Goal: Task Accomplishment & Management: Use online tool/utility

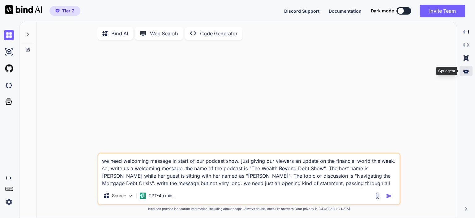
click at [467, 70] on icon at bounding box center [467, 70] width 6 height 5
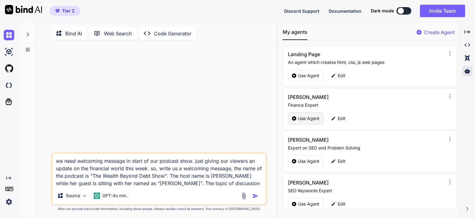
click at [309, 119] on p "Use Agent" at bounding box center [308, 118] width 21 height 6
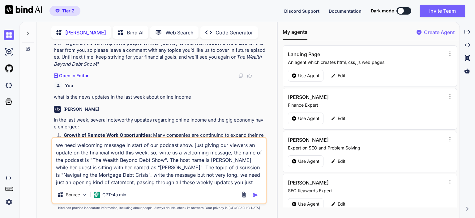
scroll to position [603, 0]
drag, startPoint x: 175, startPoint y: 160, endPoint x: 187, endPoint y: 160, distance: 11.5
click at [187, 160] on textarea "we need welcoming message in start of our podcast show. just giving our viewers…" at bounding box center [159, 161] width 214 height 48
type textarea "x"
type textarea "we need welcoming message in start of our podcast show. just giving our viewers…"
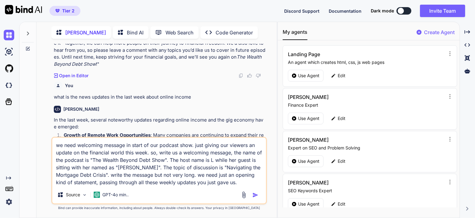
type textarea "x"
type textarea "we need welcoming message in start of our podcast show. just giving our viewers…"
type textarea "x"
type textarea "we need welcoming message in start of our podcast show. just giving our viewers…"
click at [218, 160] on textarea "we need welcoming message in start of our podcast show. just giving our viewers…" at bounding box center [159, 161] width 214 height 48
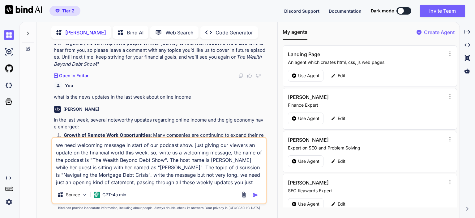
type textarea "x"
type textarea "we need welcoming message in start of our podcast show. just giving our viewers…"
type textarea "x"
type textarea "we need welcoming message in start of our podcast show. just giving our viewers…"
type textarea "x"
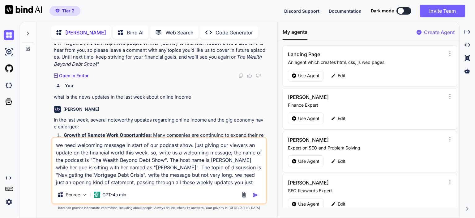
type textarea "we need welcoming message in start of our podcast show. just giving our viewers…"
type textarea "x"
type textarea "we need welcoming message in start of our podcast show. just giving our viewers…"
type textarea "x"
type textarea "we need welcoming message in start of our podcast show. just giving our viewers…"
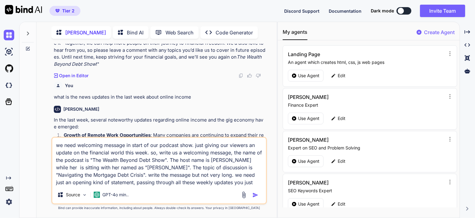
type textarea "x"
type textarea "we need welcoming message in start of our podcast show. just giving our viewers…"
type textarea "x"
type textarea "we need welcoming message in start of our podcast show. just giving our viewers…"
type textarea "x"
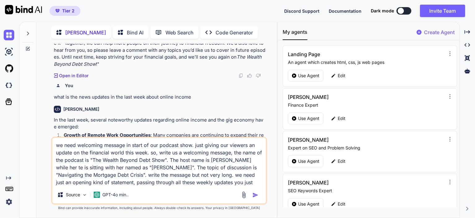
type textarea "we need welcoming message in start of our podcast show. just giving our viewers…"
type textarea "x"
type textarea "we need welcoming message in start of our podcast show. just giving our viewers…"
type textarea "x"
type textarea "we need welcoming message in start of our podcast show. just giving our viewers…"
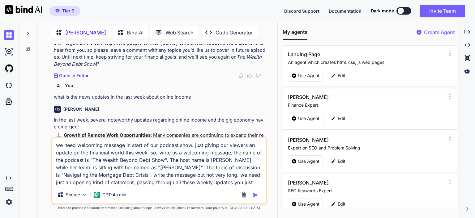
type textarea "x"
type textarea "we need welcoming message in start of our podcast show. just giving our viewers…"
type textarea "x"
type textarea "we need welcoming message in start of our podcast show. just giving our viewers…"
type textarea "x"
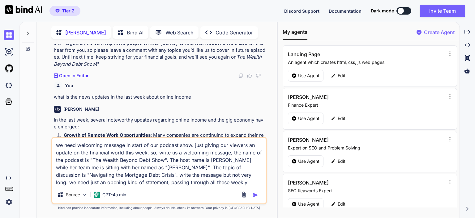
type textarea "we need welcoming message in start of our podcast show. just giving our viewers…"
type textarea "x"
type textarea "we need welcoming message in start of our podcast show. just giving our viewers…"
type textarea "x"
type textarea "we need welcoming message in start of our podcast show. just giving our viewers…"
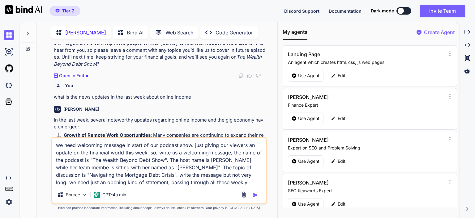
type textarea "x"
type textarea "we need welcoming message in start of our podcast show. just giving our viewers…"
click at [121, 168] on textarea "we need welcoming message in start of our podcast show. just giving our viewers…" at bounding box center [159, 161] width 214 height 48
type textarea "x"
type textarea "we need welcoming message in start of our podcast show. just giving our viewers…"
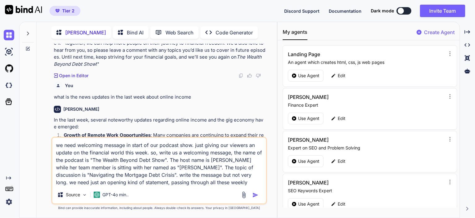
type textarea "x"
type textarea "we need welcoming message in start of our podcast show. just giving our viewers…"
type textarea "x"
type textarea "we need welcoming message in start of our podcast show. just giving our viewers…"
type textarea "x"
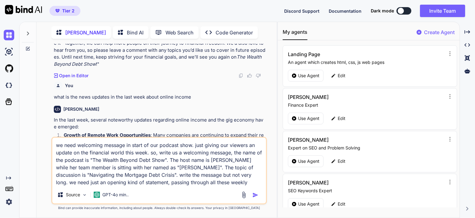
type textarea "we need welcoming message in start of our podcast show. just giving our viewers…"
type textarea "x"
type textarea "we need welcoming message in start of our podcast show. just giving our viewers…"
type textarea "x"
type textarea "we need welcoming message in start of our podcast show. just giving our viewers…"
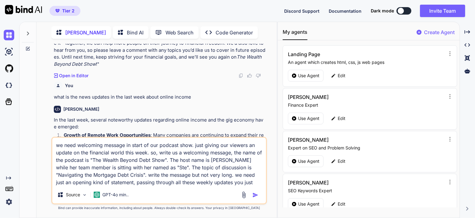
type textarea "x"
type textarea "we need welcoming message in start of our podcast show. just giving our viewers…"
type textarea "x"
type textarea "we need welcoming message in start of our podcast show. just giving our viewers…"
type textarea "x"
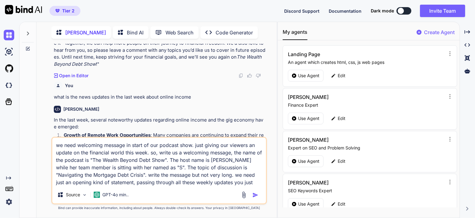
type textarea "we need welcoming message in start of our podcast show. just giving our viewers…"
type textarea "x"
type textarea "we need welcoming message in start of our podcast show. just giving our viewers…"
type textarea "x"
type textarea "we need welcoming message in start of our podcast show. just giving our viewers…"
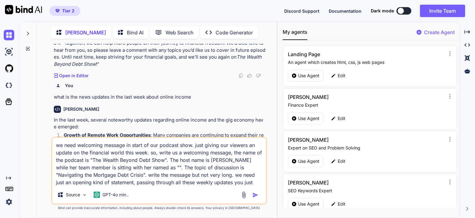
type textarea "x"
type textarea "we need welcoming message in start of our podcast show. just giving our viewers…"
type textarea "x"
type textarea "we need welcoming message in start of our podcast show. just giving our viewers…"
type textarea "x"
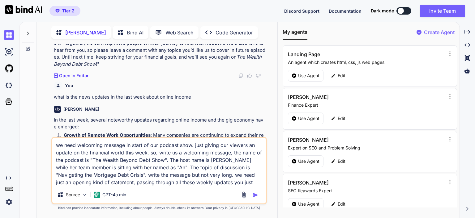
type textarea "we need welcoming message in start of our podcast show. just giving our viewers…"
type textarea "x"
type textarea "we need welcoming message in start of our podcast show. just giving our viewers…"
drag, startPoint x: 175, startPoint y: 167, endPoint x: 253, endPoint y: 167, distance: 78.0
click at [253, 167] on textarea "we need welcoming message in start of our podcast show. just giving our viewers…" at bounding box center [159, 161] width 214 height 48
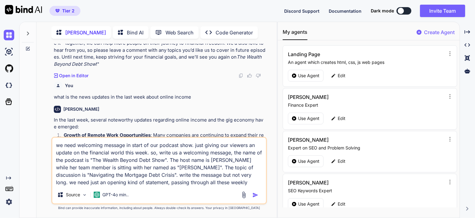
paste textarea "Innovative Fundraising Approache"
type textarea "x"
type textarea "we need welcoming message in start of our podcast show. just giving our viewers…"
drag, startPoint x: 174, startPoint y: 168, endPoint x: 250, endPoint y: 168, distance: 76.4
click at [250, 168] on textarea "we need welcoming message in start of our podcast show. just giving our viewers…" at bounding box center [159, 161] width 214 height 48
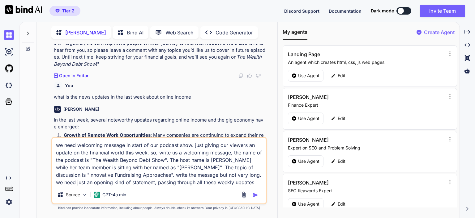
type textarea "x"
type textarea "we need welcoming message in start of our podcast show. just giving our viewers…"
type textarea "x"
type textarea "we need welcoming message in start of our podcast show. just giving our viewers…"
type textarea "x"
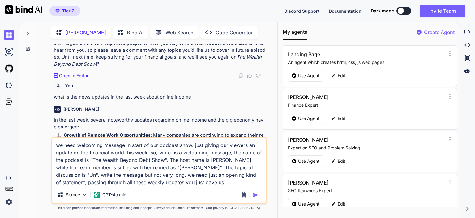
type textarea "we need welcoming message in start of our podcast show. just giving our viewers…"
type textarea "x"
type textarea "we need welcoming message in start of our podcast show. just giving our viewers…"
type textarea "x"
type textarea "we need welcoming message in start of our podcast show. just giving our viewers…"
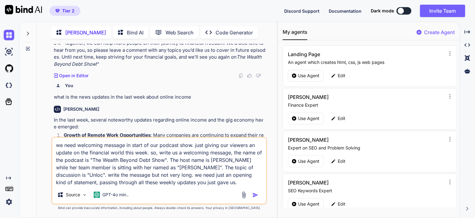
type textarea "x"
type textarea "we need welcoming message in start of our podcast show. just giving our viewers…"
type textarea "x"
type textarea "we need welcoming message in start of our podcast show. just giving our viewers…"
type textarea "x"
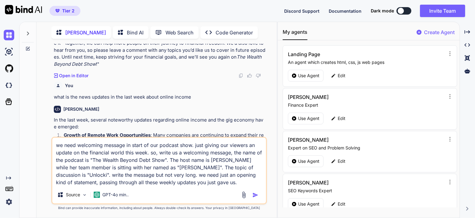
type textarea "we need welcoming message in start of our podcast show. just giving our viewers…"
type textarea "x"
type textarea "we need welcoming message in start of our podcast show. just giving our viewers…"
type textarea "x"
type textarea "we need welcoming message in start of our podcast show. just giving our viewers…"
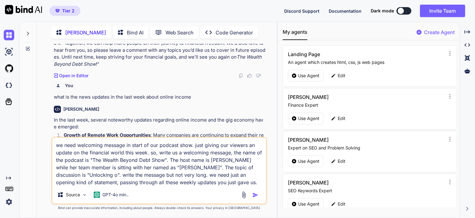
type textarea "x"
type textarea "we need welcoming message in start of our podcast show. just giving our viewers…"
type textarea "x"
type textarea "we need welcoming message in start of our podcast show. just giving our viewers…"
type textarea "x"
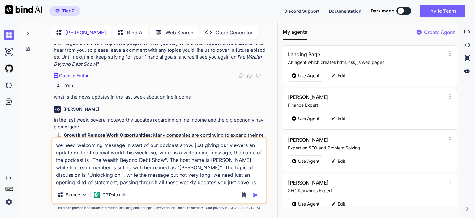
type textarea "we need welcoming message in start of our podcast show. just giving our viewers…"
type textarea "x"
type textarea "we need welcoming message in start of our podcast show. just giving our viewers…"
type textarea "x"
type textarea "we need welcoming message in start of our podcast show. just giving our viewers…"
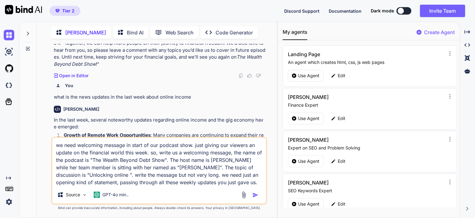
type textarea "x"
type textarea "we need welcoming message in start of our podcast show. just giving our viewers…"
type textarea "x"
type textarea "we need welcoming message in start of our podcast show. just giving our viewers…"
type textarea "x"
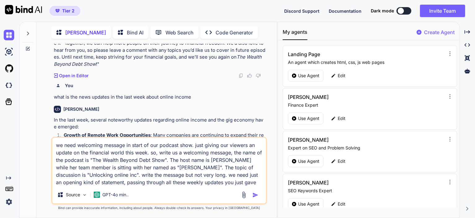
type textarea "we need welcoming message in start of our podcast show. just giving our viewers…"
type textarea "x"
type textarea "we need welcoming message in start of our podcast show. just giving our viewers…"
type textarea "x"
type textarea "we need welcoming message in start of our podcast show. just giving our viewers…"
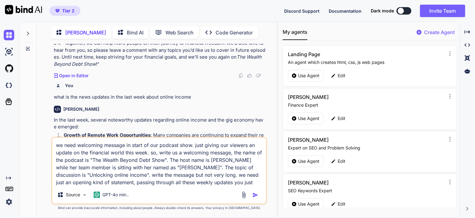
type textarea "x"
type textarea "we need welcoming message in start of our podcast show. just giving our viewers…"
type textarea "x"
type textarea "we need welcoming message in start of our podcast show. just giving our viewers…"
type textarea "x"
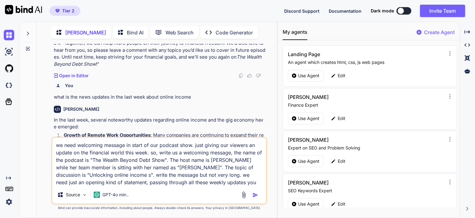
type textarea "we need welcoming message in start of our podcast show. just giving our viewers…"
type textarea "x"
type textarea "we need welcoming message in start of our podcast show. just giving our viewers…"
type textarea "x"
type textarea "we need welcoming message in start of our podcast show. just giving our viewers…"
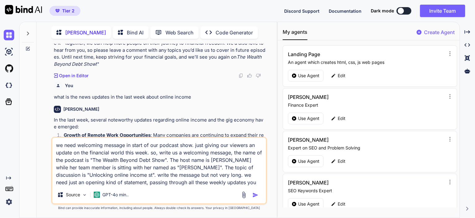
type textarea "x"
type textarea "we need welcoming message in start of our podcast show. just giving our viewers…"
type textarea "x"
type textarea "we need welcoming message in start of our podcast show. just giving our viewers…"
type textarea "x"
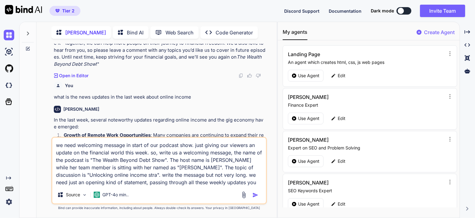
type textarea "we need welcoming message in start of our podcast show. just giving our viewers…"
type textarea "x"
type textarea "we need welcoming message in start of our podcast show. just giving our viewers…"
type textarea "x"
type textarea "we need welcoming message in start of our podcast show. just giving our viewers…"
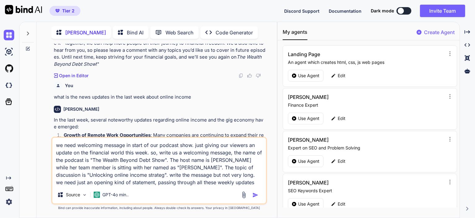
type textarea "x"
type textarea "we need welcoming message in start of our podcast show. just giving our viewers…"
type textarea "x"
type textarea "we need welcoming message in start of our podcast show. just giving our viewers…"
type textarea "x"
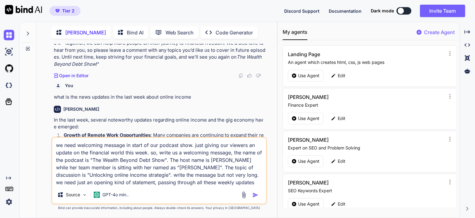
type textarea "we need welcoming message in start of our podcast show. just giving our viewers…"
click at [183, 159] on textarea "we need welcoming message in start of our podcast show. just giving our viewers…" at bounding box center [159, 161] width 214 height 48
type textarea "x"
type textarea "we need welcoming message in start of our podcast show. just giving our viewers…"
type textarea "x"
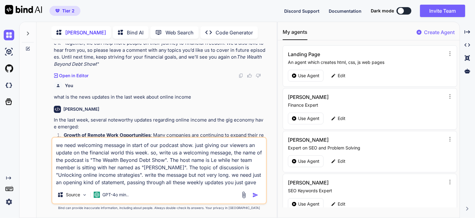
type textarea "we need welcoming message in start of our podcast show. just giving our viewers…"
type textarea "x"
type textarea "we need welcoming message in start of our podcast show. just giving our viewers…"
type textarea "x"
type textarea "we need welcoming message in start of our podcast show. just giving our viewers…"
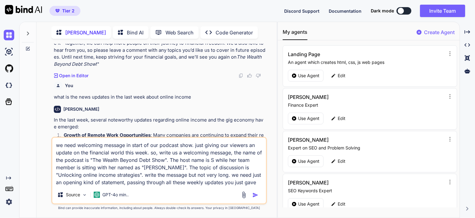
type textarea "x"
type textarea "we need welcoming message in start of our podcast show. just giving our viewers…"
type textarea "x"
type textarea "we need welcoming message in start of our podcast show. just giving our viewers…"
type textarea "x"
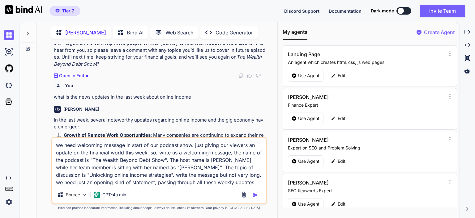
type textarea "we need welcoming message in start of our podcast show. just giving our viewers…"
type textarea "x"
type textarea "we need welcoming message in start of our podcast show. just giving our viewers…"
type textarea "x"
type textarea "we need welcoming message in start of our podcast show. just giving our viewers…"
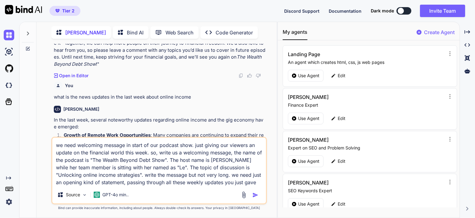
type textarea "x"
type textarea "we need welcoming message in start of our podcast show. just giving our viewers…"
click at [255, 195] on img "button" at bounding box center [256, 195] width 6 height 6
type textarea "x"
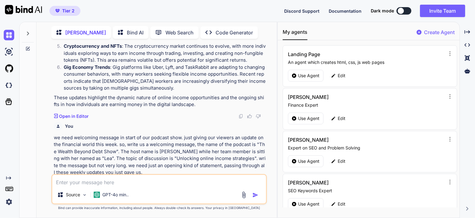
scroll to position [806, 0]
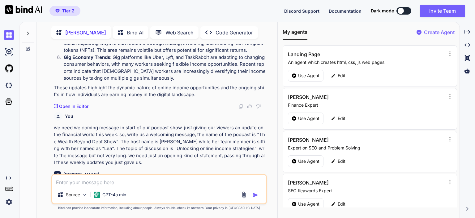
drag, startPoint x: 55, startPoint y: 132, endPoint x: 218, endPoint y: 161, distance: 165.6
click at [218, 191] on p ""Welcome to The Wealth Beyond Debt Show ! I'm your host, [PERSON_NAME], and joi…" at bounding box center [160, 212] width 212 height 42
copy p "Welcome to The Wealth Beyond Debt Show ! I'm your host, [PERSON_NAME], and join…"
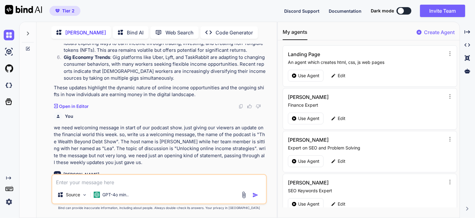
copy p "Welcome to The Wealth Beyond Debt Show ! I'm your host, [PERSON_NAME], and join…"
click at [102, 183] on textarea at bounding box center [159, 180] width 214 height 11
type textarea "x"
type textarea "I"
type textarea "x"
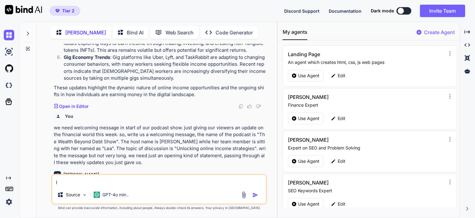
type textarea "I n"
type textarea "x"
type textarea "I ne"
type textarea "x"
type textarea "I nee"
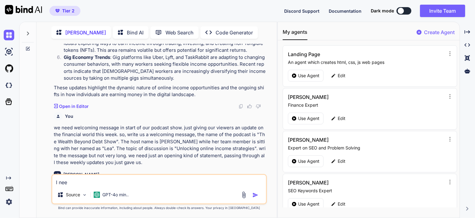
type textarea "x"
type textarea "I need"
type textarea "x"
type textarea "I need"
type textarea "x"
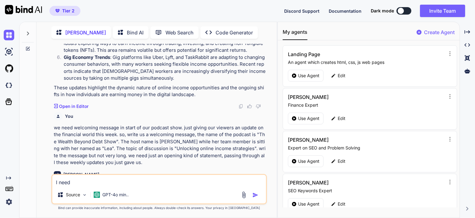
type textarea "I need a"
type textarea "x"
type textarea "I need an"
type textarea "x"
type textarea "I need a"
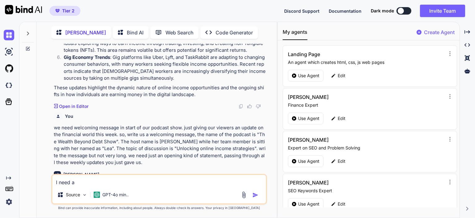
type textarea "x"
type textarea "I need an"
type textarea "x"
type textarea "I need an"
type textarea "x"
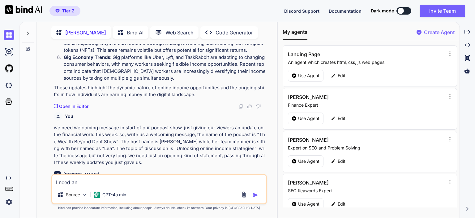
type textarea "I need an e"
type textarea "x"
type textarea "I need an en"
type textarea "x"
type textarea "I need an end"
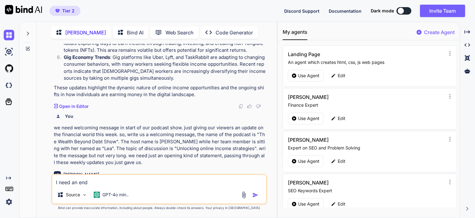
type textarea "x"
type textarea "I need an endi"
type textarea "x"
type textarea "I need an endin"
type textarea "x"
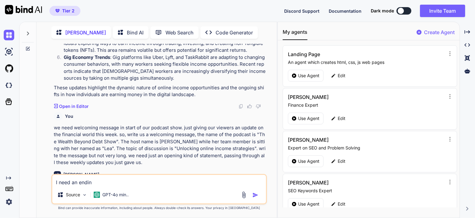
type textarea "I need an ending"
type textarea "x"
type textarea "I need an ending"
type textarea "x"
type textarea "I need an ending n"
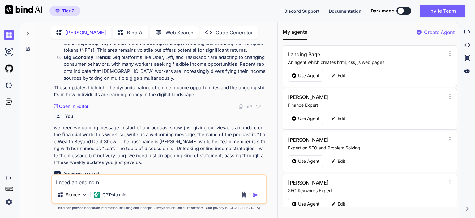
type textarea "x"
type textarea "I need an ending no"
type textarea "x"
type textarea "I need an ending not"
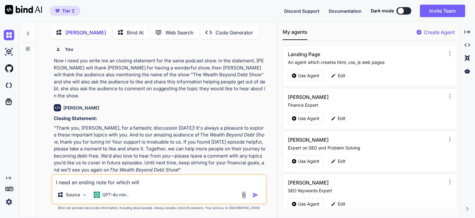
scroll to position [0, 0]
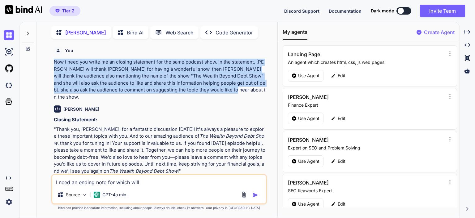
drag, startPoint x: 54, startPoint y: 63, endPoint x: 151, endPoint y: 89, distance: 99.7
click at [151, 89] on p "Now i need you write me an closing statement for the same podcast show. in the …" at bounding box center [160, 79] width 212 height 42
copy p "Now i need you write me an closing statement for the same podcast show. in the …"
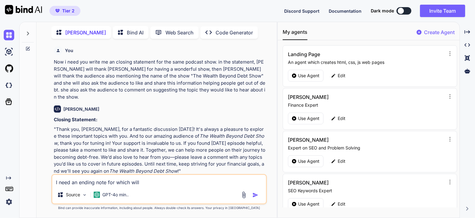
click at [158, 180] on textarea "I need an ending note for which will" at bounding box center [159, 180] width 214 height 11
paste textarea "Now i need you write me an closing statement for the same podcast show. in the …"
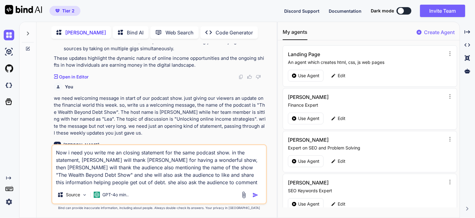
scroll to position [836, 0]
drag, startPoint x: 217, startPoint y: 153, endPoint x: 156, endPoint y: 155, distance: 60.4
click at [156, 155] on textarea "Now i need you write me an closing statement for the same podcast show. in the …" at bounding box center [159, 165] width 214 height 41
drag, startPoint x: 210, startPoint y: 153, endPoint x: 199, endPoint y: 153, distance: 11.1
click at [199, 153] on textarea "Now i need you write me an closing statement. in the statement, [PERSON_NAME] w…" at bounding box center [159, 165] width 214 height 41
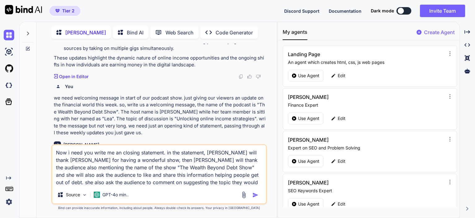
click at [235, 183] on textarea "Now i need you write me an closing statement. in the statement, [PERSON_NAME] w…" at bounding box center [159, 165] width 214 height 41
click at [254, 194] on img "button" at bounding box center [256, 195] width 6 height 6
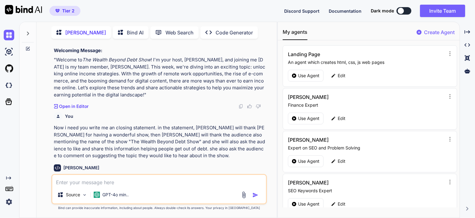
scroll to position [941, 0]
drag, startPoint x: 94, startPoint y: 159, endPoint x: 56, endPoint y: 118, distance: 55.9
click at [56, 184] on p ""Thank you, [PERSON_NAME], for hosting such a wonderful show [DATE]! It’s been …" at bounding box center [160, 208] width 212 height 49
copy p "Thank you, [PERSON_NAME], for hosting such a wonderful show [DATE]! It’s been a…"
click at [104, 180] on textarea at bounding box center [159, 180] width 214 height 11
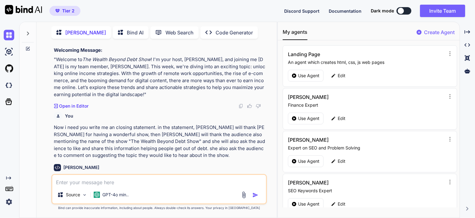
scroll to position [910, 0]
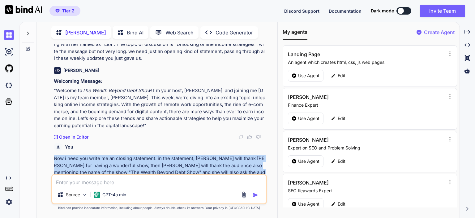
drag, startPoint x: 54, startPoint y: 88, endPoint x: 83, endPoint y: 115, distance: 39.6
click at [83, 155] on p "Now i need you write me an closing statement. in the statement, [PERSON_NAME] w…" at bounding box center [160, 172] width 212 height 35
copy p "Now i need you write me an closing statement. in the statement, [PERSON_NAME] w…"
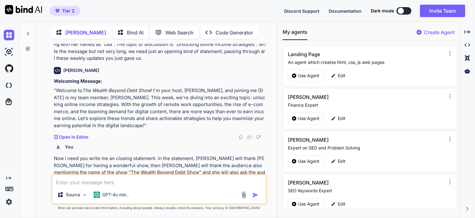
click at [98, 182] on textarea at bounding box center [159, 180] width 214 height 11
paste textarea "Now i need you write me an closing statement. in the statement, [PERSON_NAME] w…"
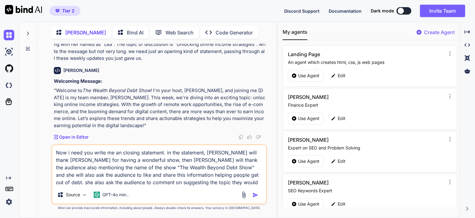
drag, startPoint x: 205, startPoint y: 154, endPoint x: 198, endPoint y: 154, distance: 6.8
click at [198, 154] on textarea "Now i need you write me an closing statement. in the statement, [PERSON_NAME] w…" at bounding box center [159, 165] width 214 height 41
click at [132, 158] on textarea "Now i need you write me an closing statement. in the statement, [PERSON_NAME] w…" at bounding box center [159, 165] width 214 height 41
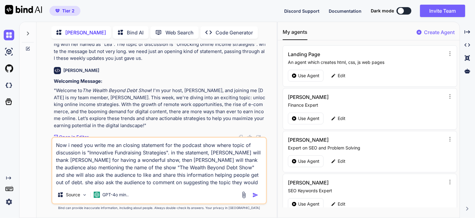
click at [146, 175] on textarea "Now i need you write me an closing statement for the podcast show where topic o…" at bounding box center [159, 161] width 214 height 48
drag, startPoint x: 146, startPoint y: 175, endPoint x: 115, endPoint y: 175, distance: 31.0
click at [115, 175] on textarea "Now i need you write me an closing statement for the podcast show where topic o…" at bounding box center [159, 161] width 214 height 48
click at [254, 195] on img "button" at bounding box center [256, 195] width 6 height 6
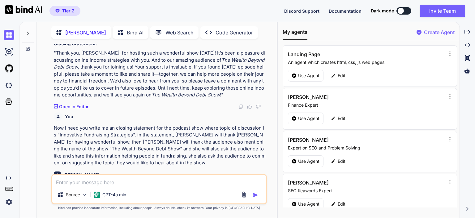
scroll to position [1075, 0]
drag, startPoint x: 136, startPoint y: 159, endPoint x: 56, endPoint y: 119, distance: 89.5
click at [56, 191] on p ""Thank you so much, [PERSON_NAME], for joining me [DATE] and sharing your insig…" at bounding box center [160, 219] width 212 height 56
copy p "Thank you so much, [PERSON_NAME], for joining me [DATE] and sharing your insigh…"
